Goal: Book appointment/travel/reservation

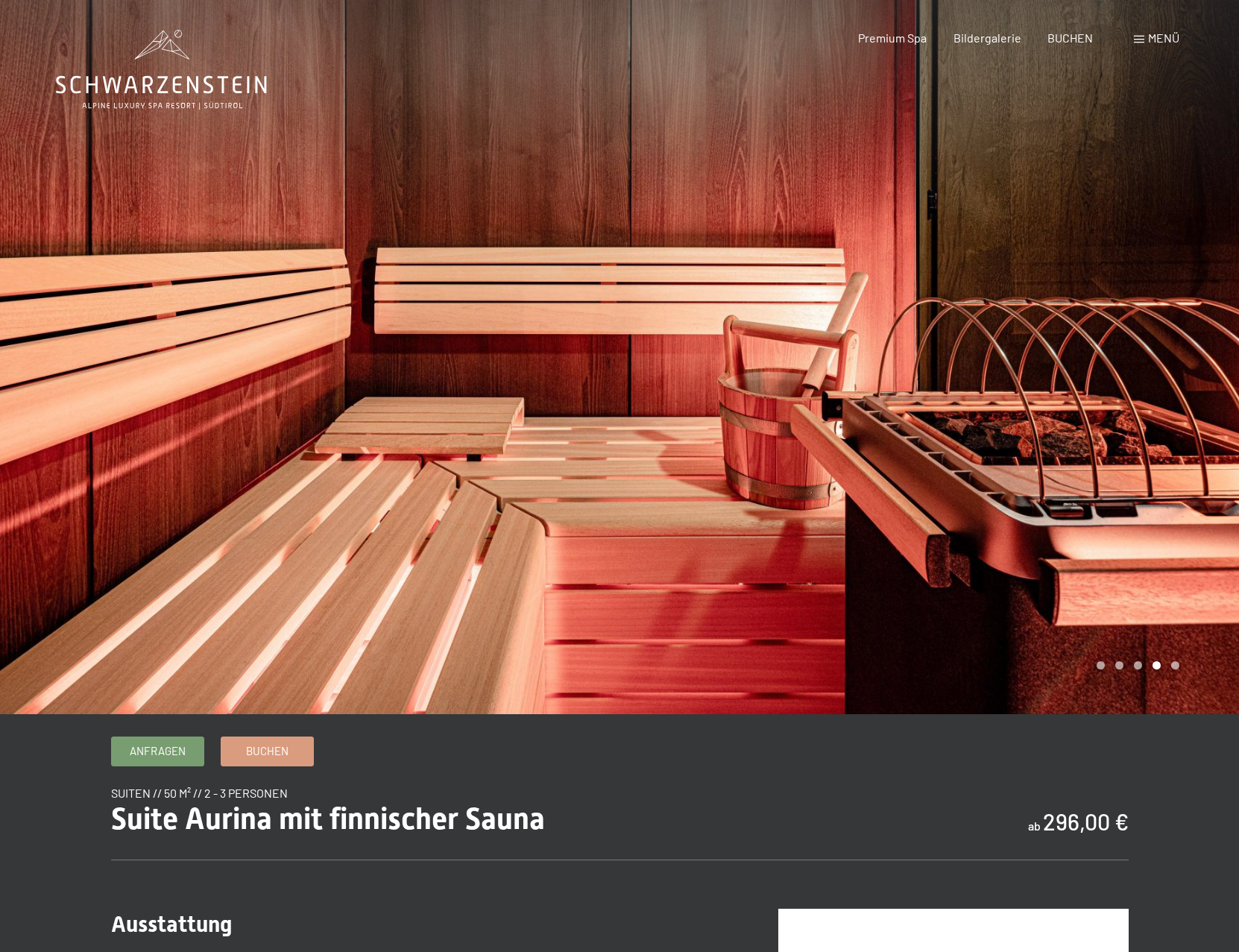
click at [1150, 40] on span "Menü" at bounding box center [1163, 38] width 31 height 14
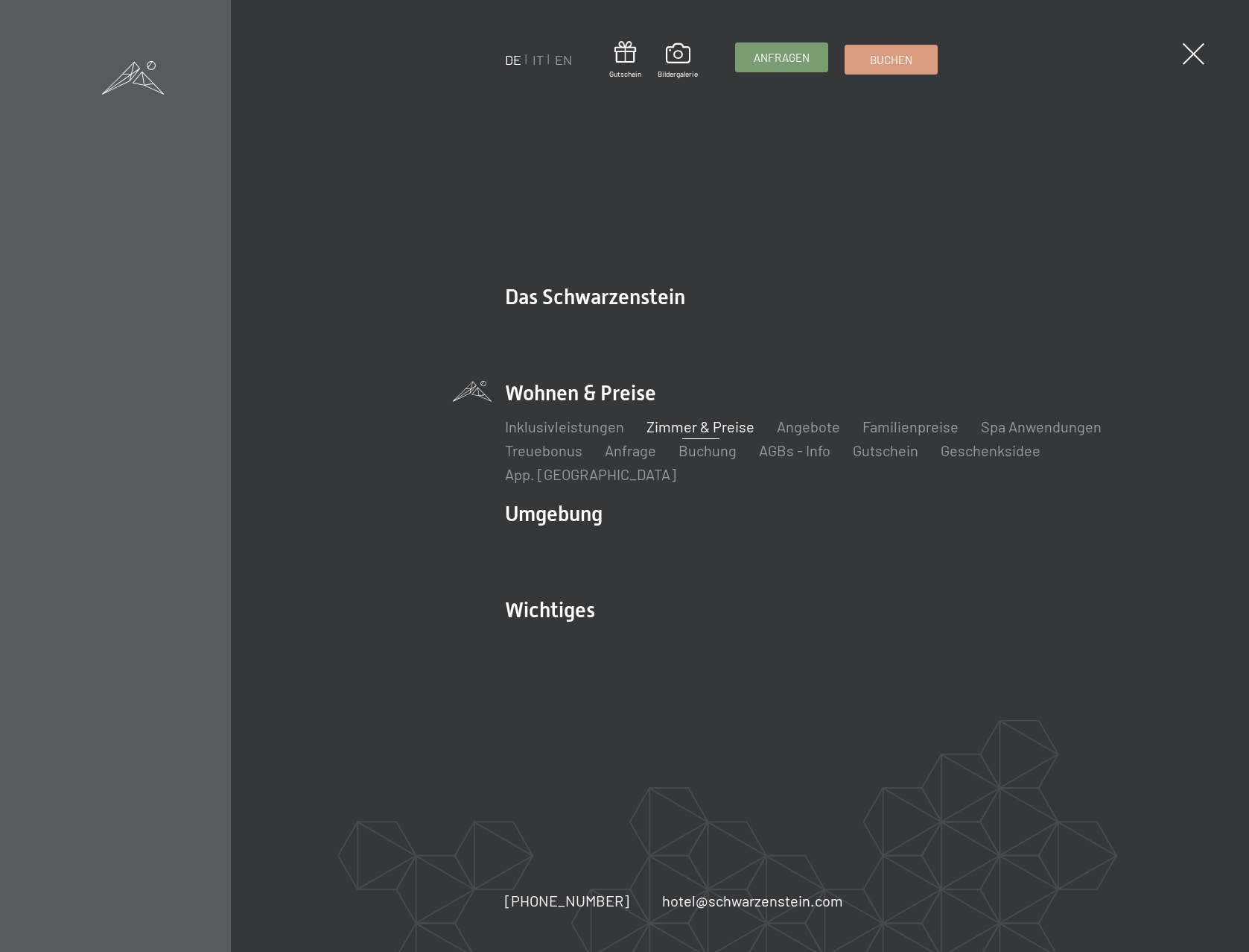
click at [799, 58] on span "Anfragen" at bounding box center [781, 58] width 56 height 16
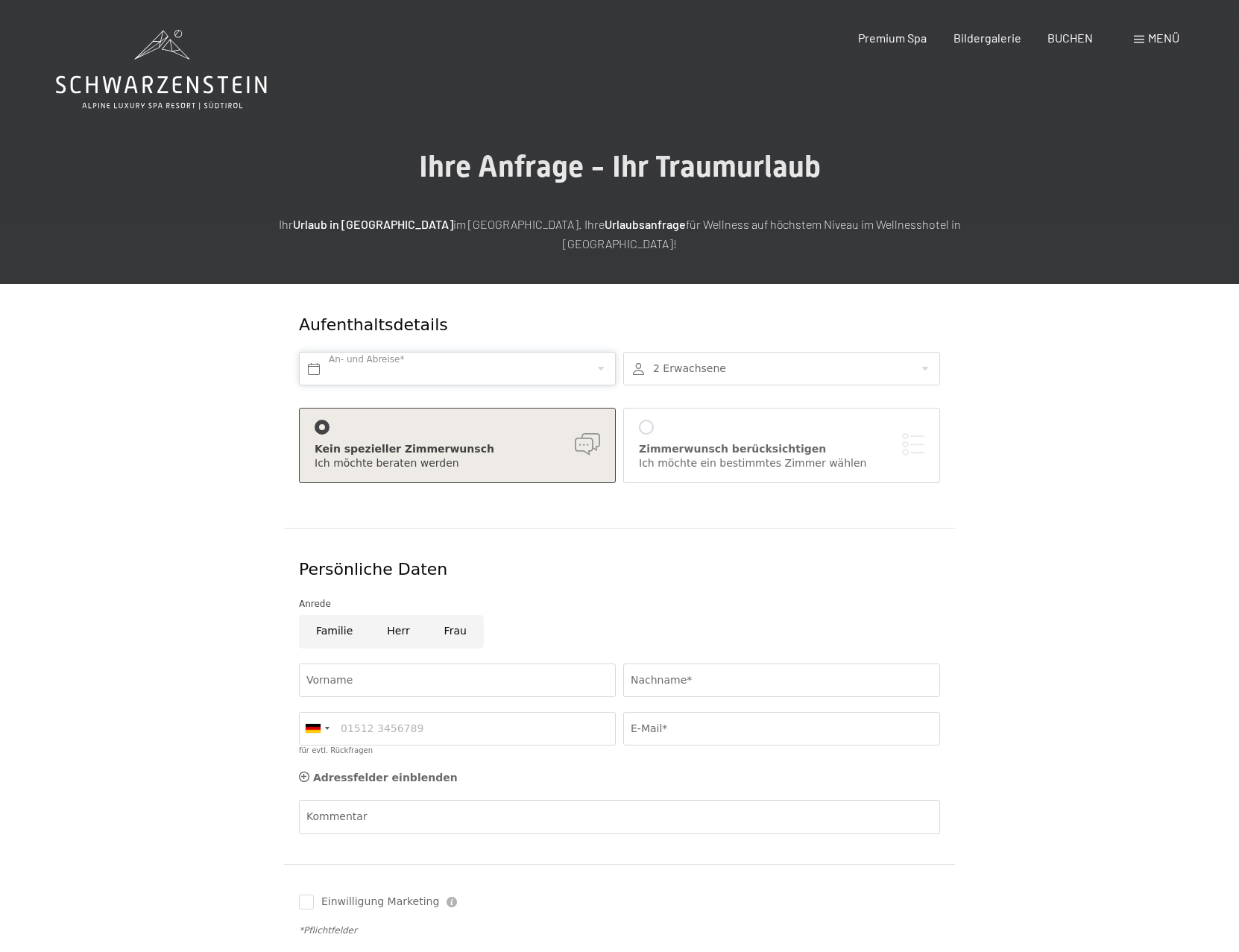
drag, startPoint x: 581, startPoint y: 337, endPoint x: 585, endPoint y: 346, distance: 9.8
click at [583, 352] on input "text" at bounding box center [458, 369] width 317 height 34
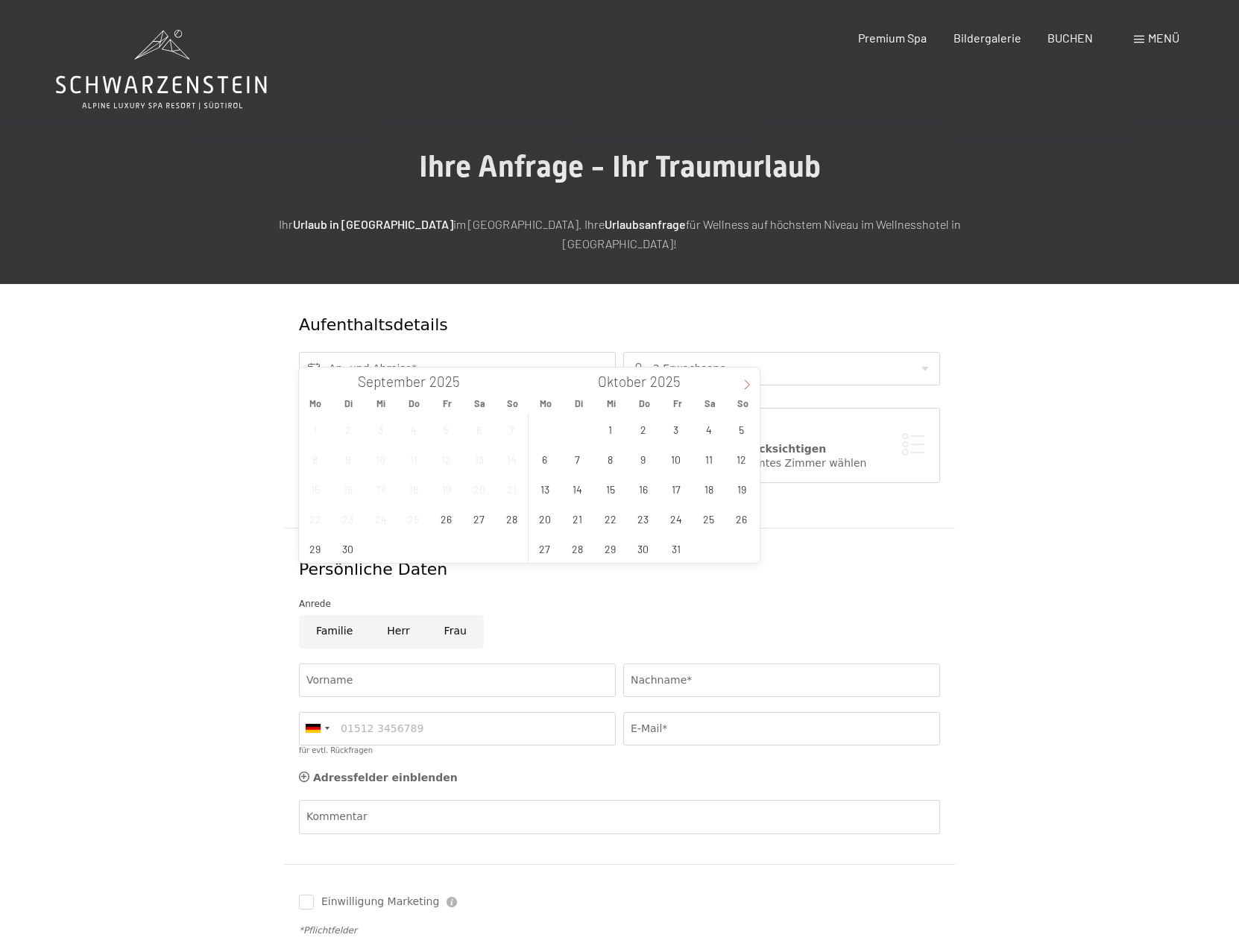
click at [743, 388] on icon at bounding box center [747, 385] width 11 height 11
click at [680, 484] on span "14" at bounding box center [675, 488] width 29 height 29
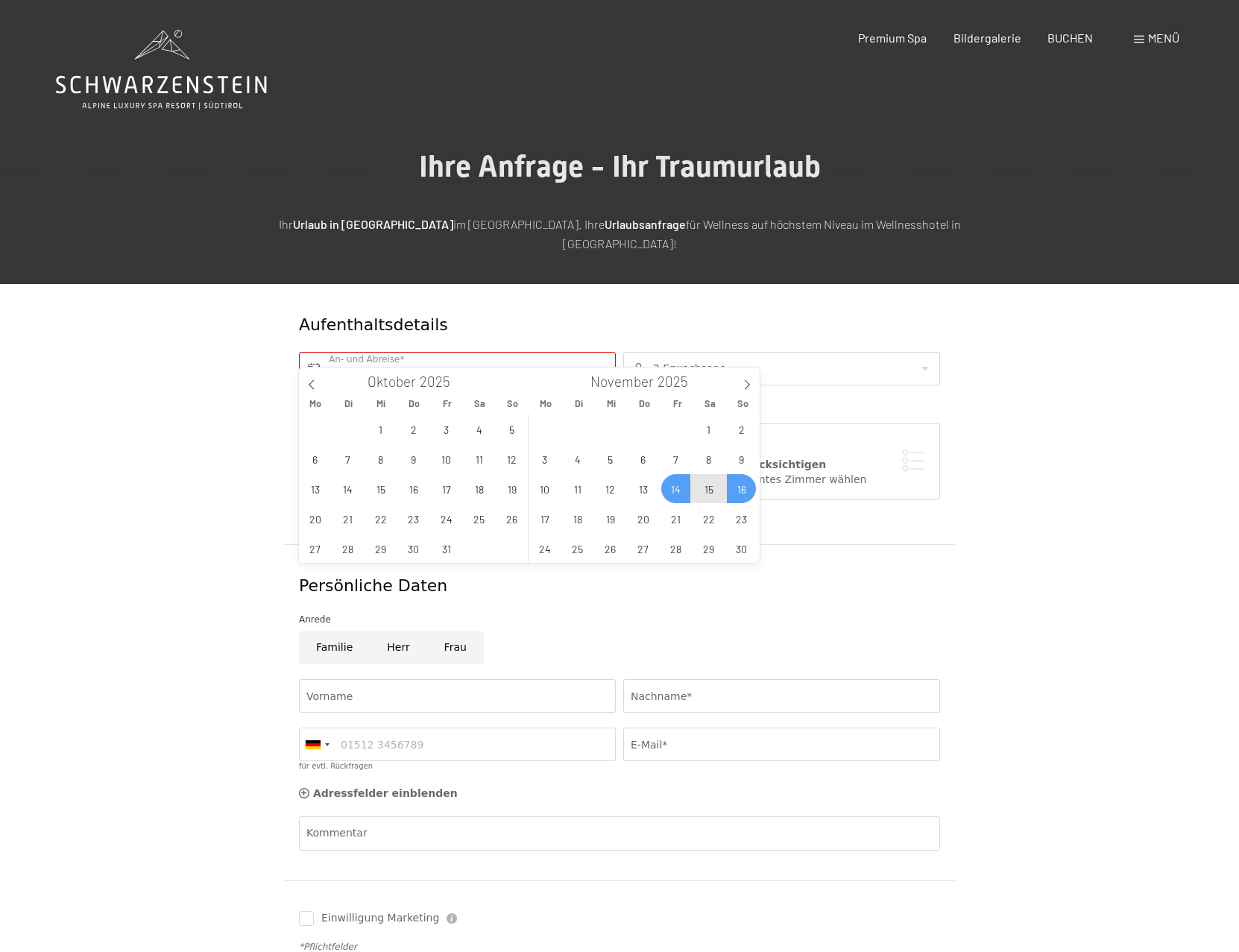
click at [737, 494] on span "16" at bounding box center [741, 488] width 29 height 29
type input "Fr. 14.11.2025 - So. 16.11.2025"
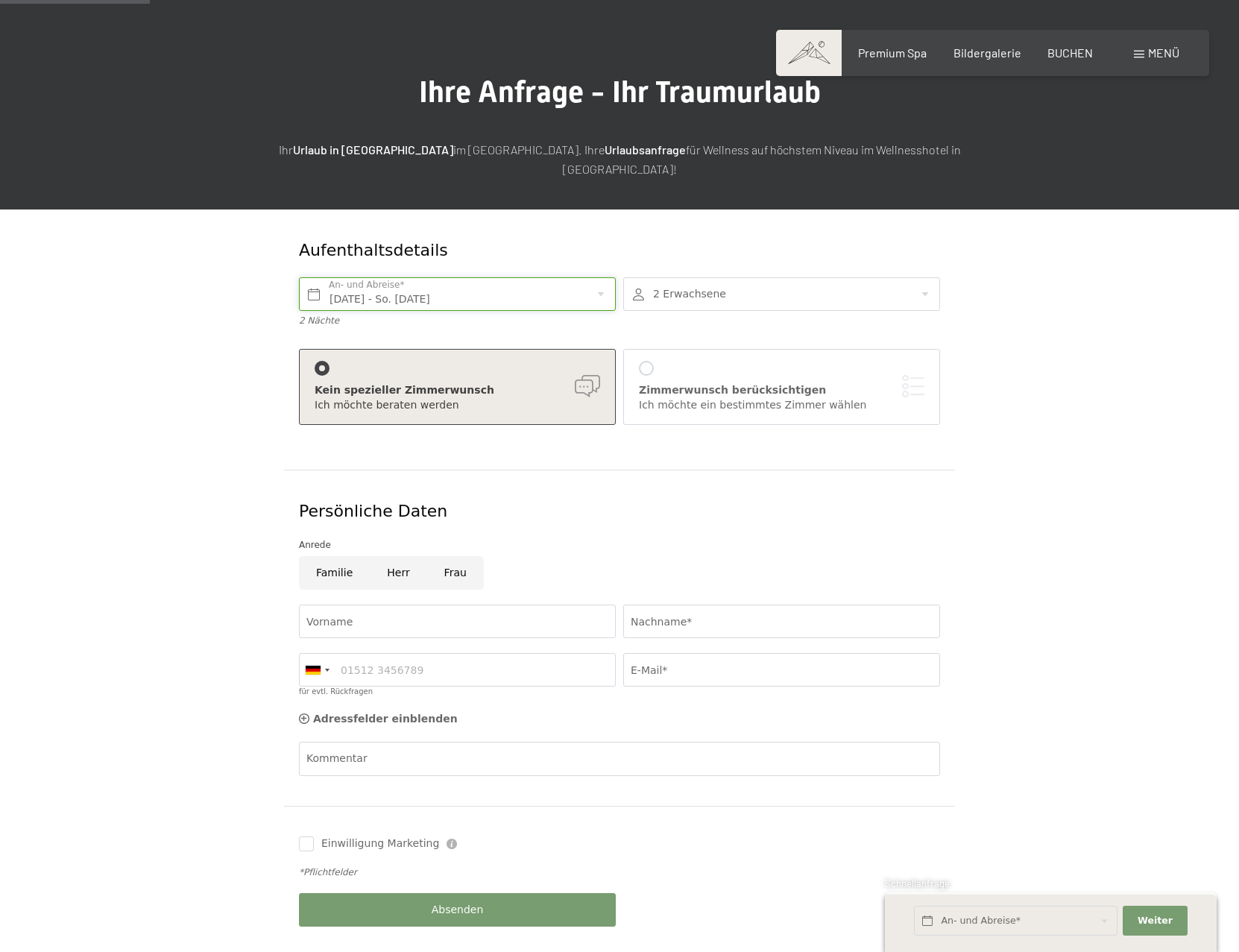
scroll to position [224, 0]
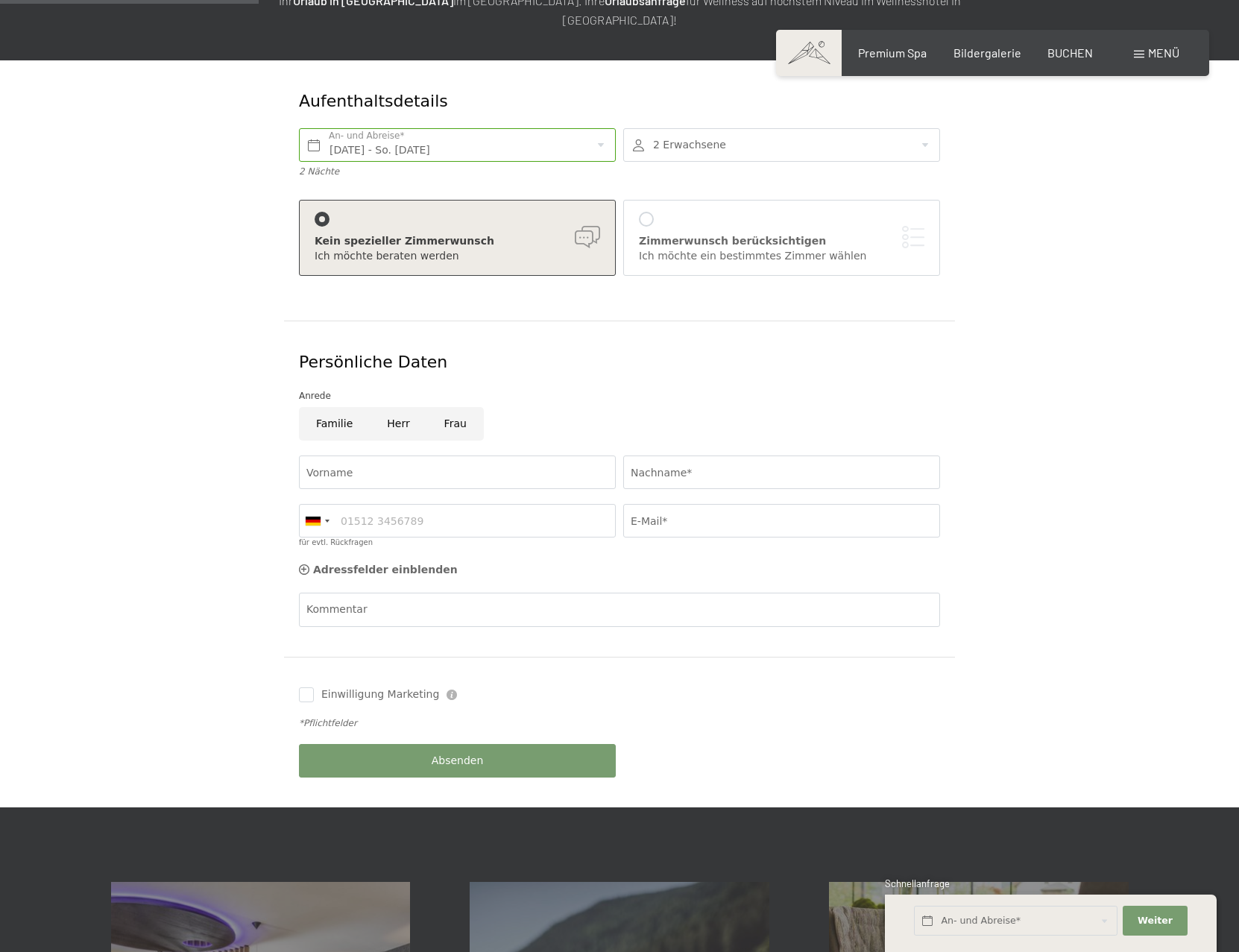
click at [453, 411] on input "Frau" at bounding box center [456, 424] width 57 height 34
radio input "true"
click at [435, 465] on input "Vorname" at bounding box center [458, 472] width 317 height 34
type input "Julia"
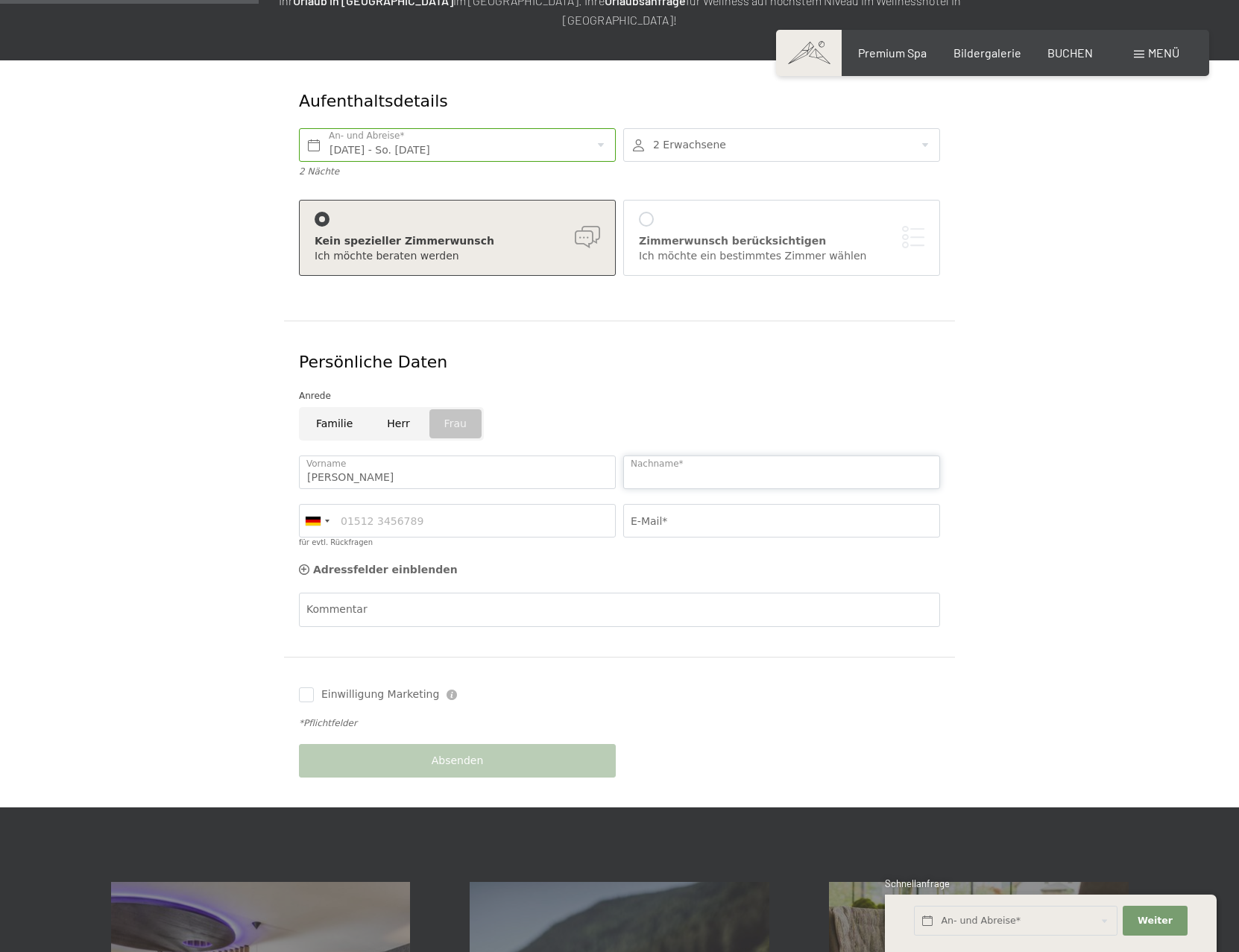
click at [666, 470] on input "Nachname*" at bounding box center [781, 472] width 317 height 34
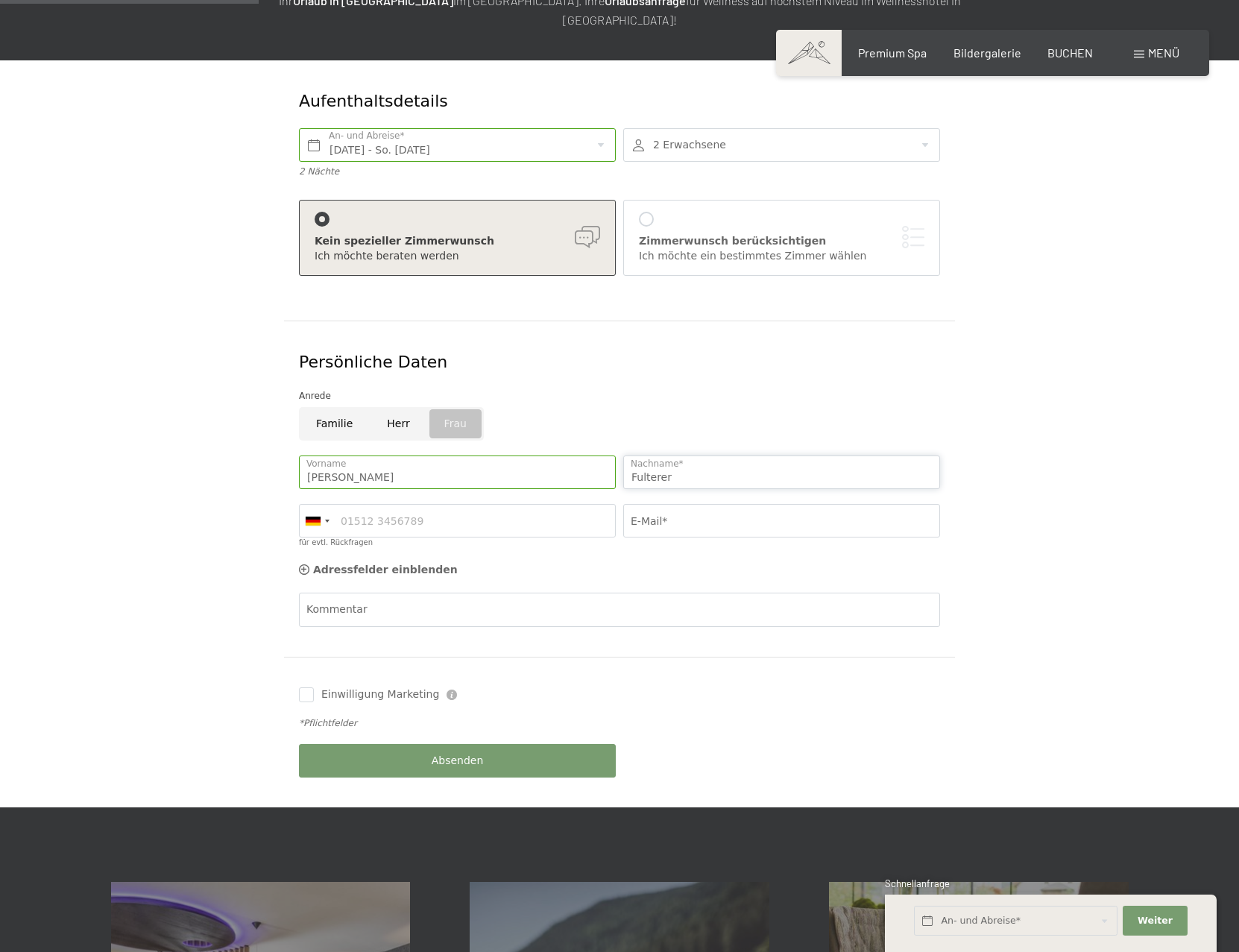
type input "Fulterer"
click at [486, 503] on input "für evtl. Rückfragen" at bounding box center [458, 520] width 317 height 34
click at [680, 506] on input "E-Mail*" at bounding box center [781, 520] width 317 height 34
type input "fultererjulai@hotmail.com"
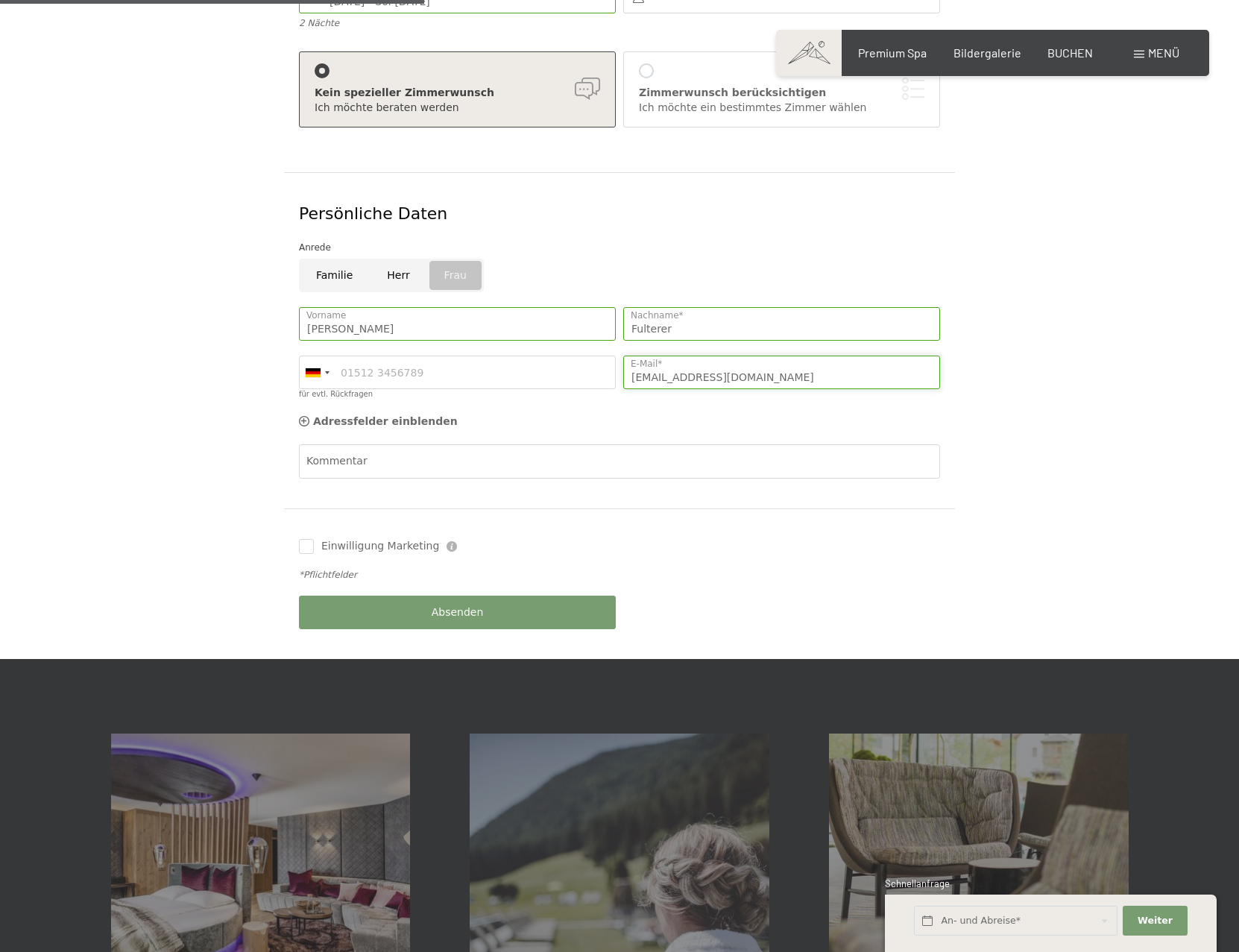
scroll to position [372, 0]
drag, startPoint x: 305, startPoint y: 525, endPoint x: 335, endPoint y: 552, distance: 40.4
click at [309, 538] on input "Einwilligung Marketing" at bounding box center [306, 545] width 15 height 15
checkbox input "true"
click at [419, 595] on button "Absenden" at bounding box center [458, 611] width 317 height 34
